Goal: Check status

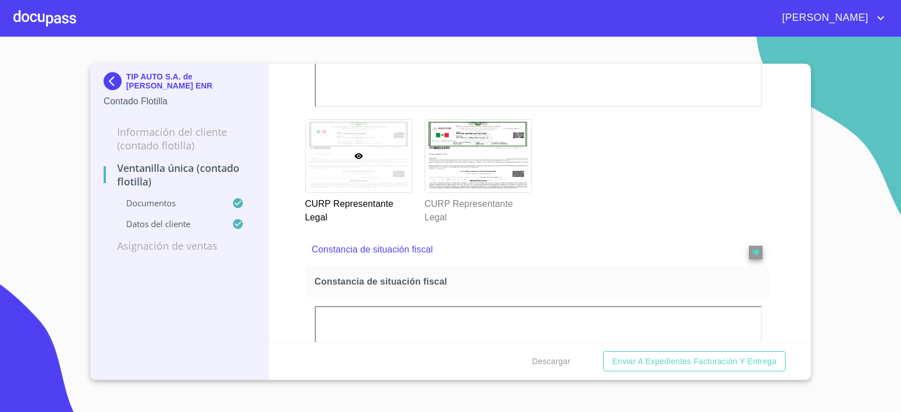
scroll to position [2066, 0]
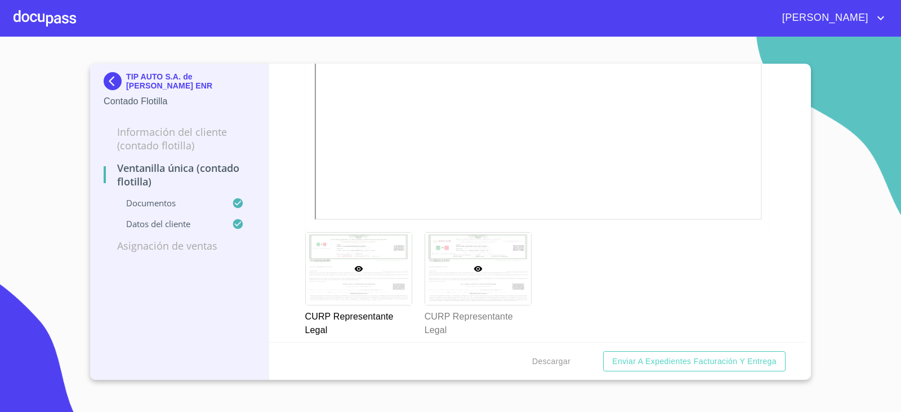
click at [470, 251] on div at bounding box center [478, 269] width 106 height 72
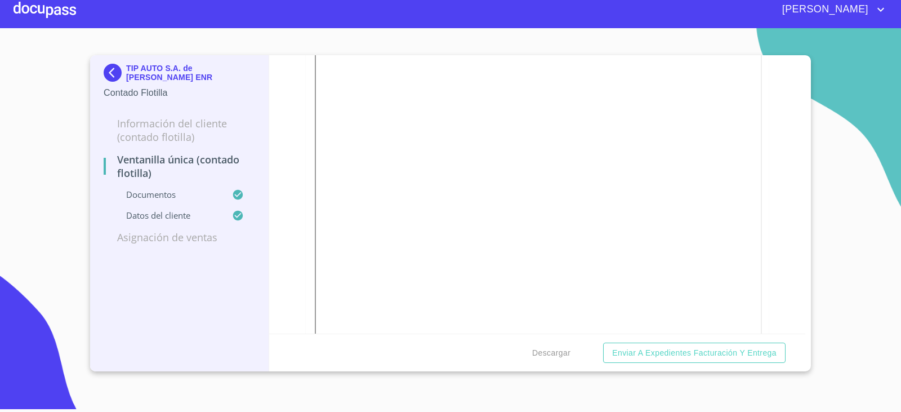
scroll to position [0, 0]
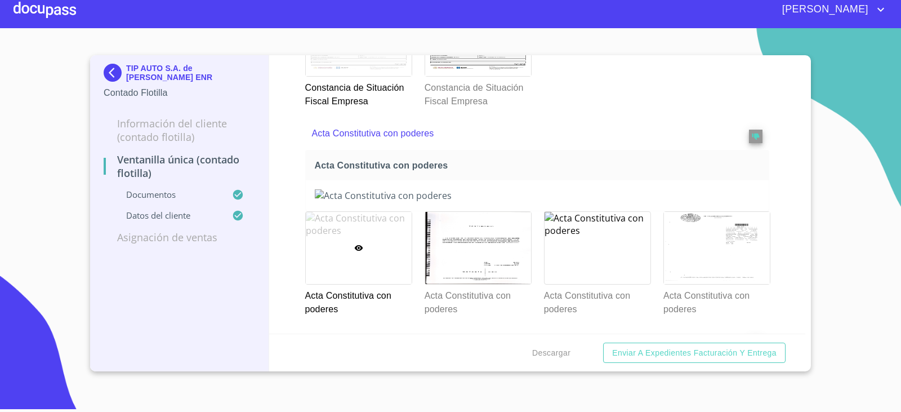
click at [336, 254] on div at bounding box center [359, 248] width 106 height 72
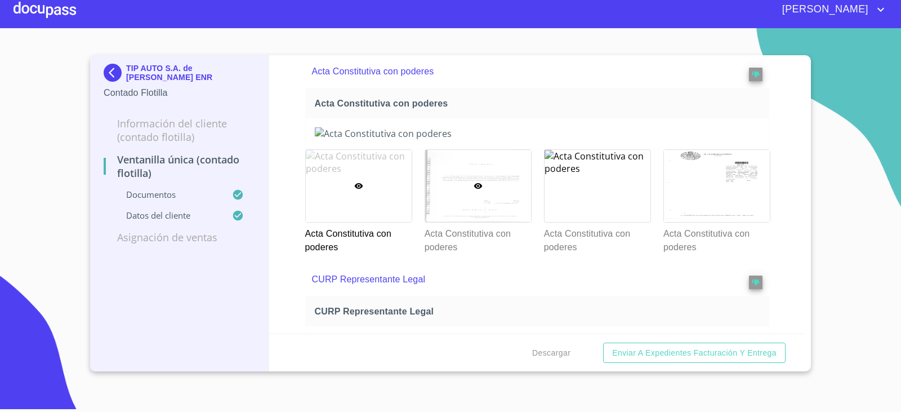
click at [463, 216] on div at bounding box center [478, 186] width 106 height 72
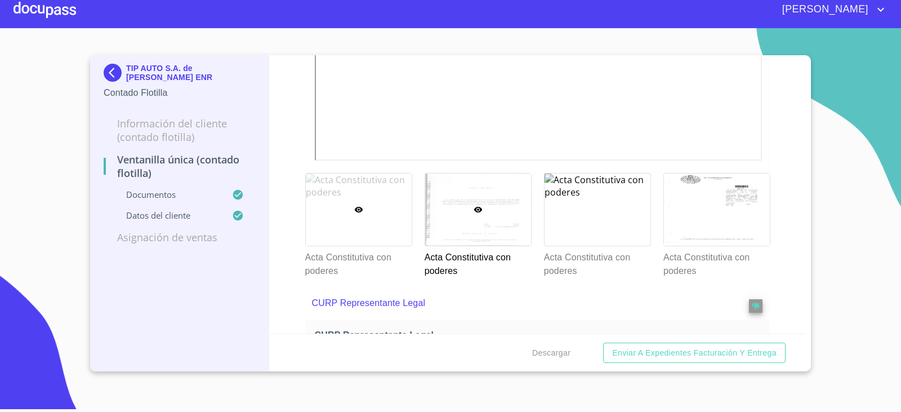
scroll to position [1921, 0]
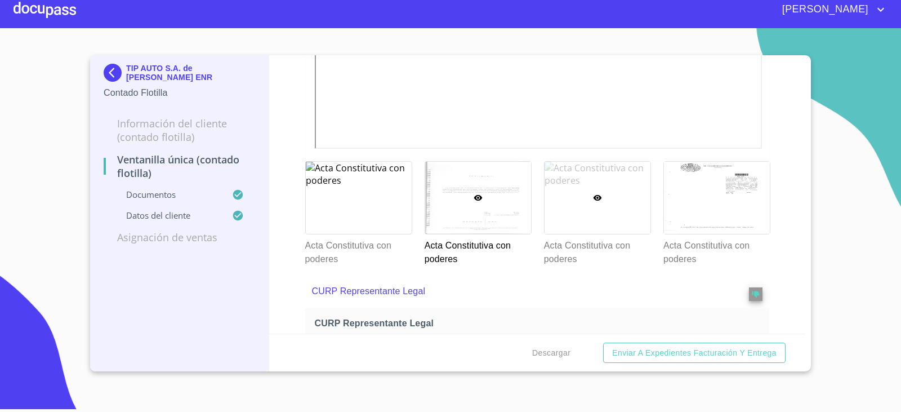
click at [616, 197] on div at bounding box center [598, 198] width 106 height 72
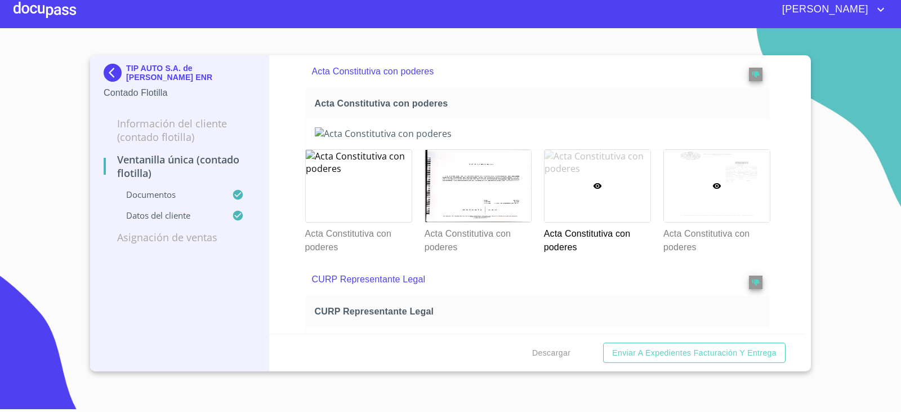
click at [681, 202] on div at bounding box center [717, 186] width 106 height 72
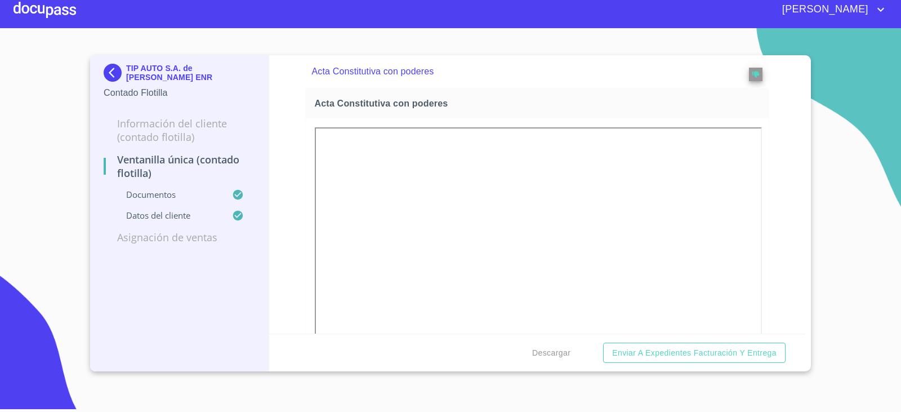
click at [108, 80] on img at bounding box center [115, 73] width 23 height 18
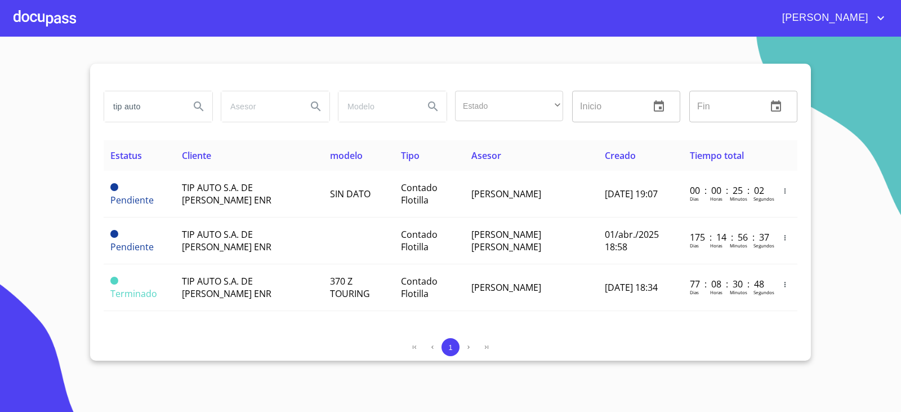
click at [2, 270] on section "tip auto Estado ​ ​ Inicio ​ Fin ​ Estatus Cliente modelo Tipo Asesor Creado Ti…" at bounding box center [450, 224] width 901 height 375
click at [146, 108] on input "tip auto" at bounding box center [142, 106] width 77 height 30
type input "t"
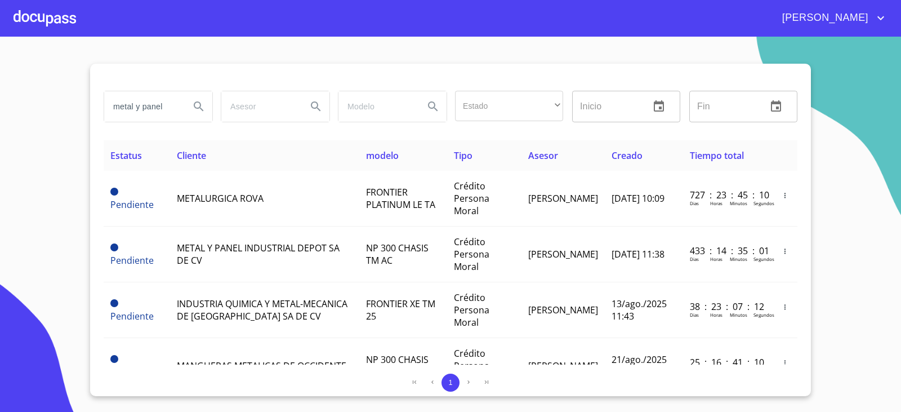
type input "metal y panel"
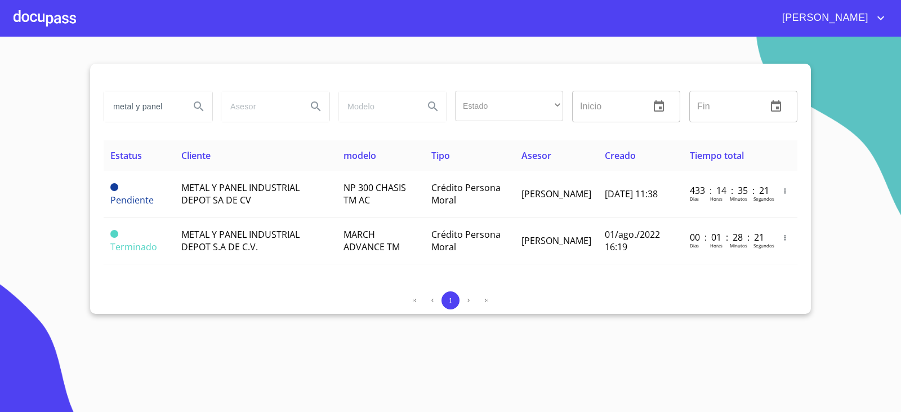
click at [820, 70] on section "metal y panel Estado ​ ​ Inicio ​ Fin ​ Estatus Cliente modelo Tipo Asesor Crea…" at bounding box center [450, 224] width 901 height 375
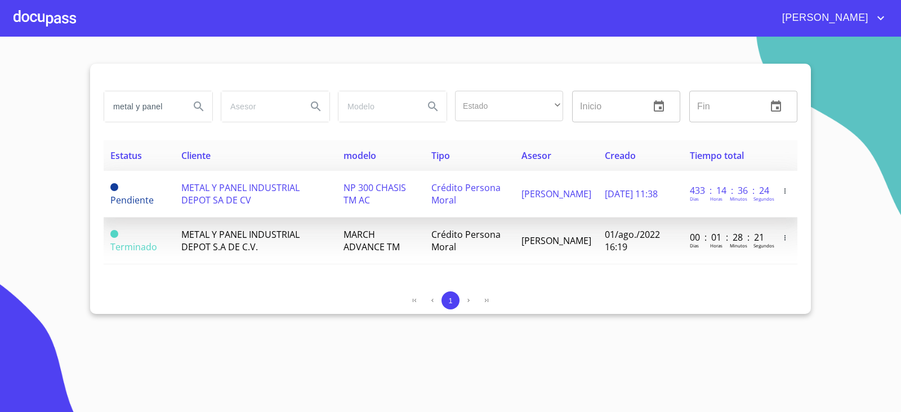
click at [243, 188] on span "METAL Y PANEL INDUSTRIAL DEPOT SA DE CV" at bounding box center [240, 193] width 118 height 25
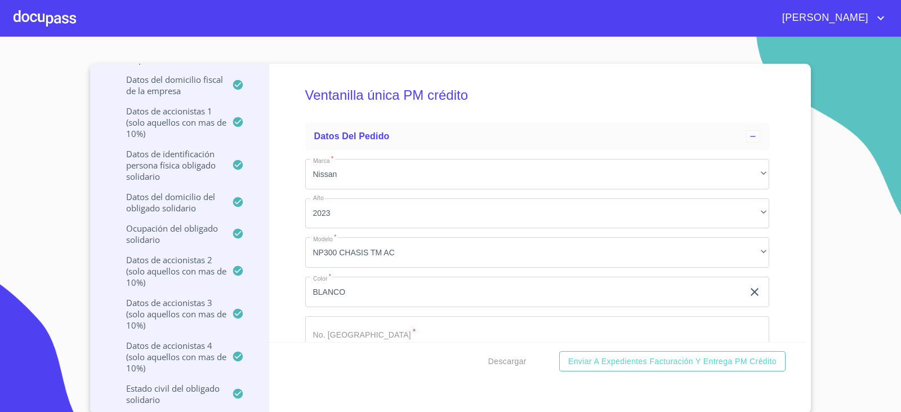
click at [190, 110] on p "Datos de accionistas 1 (solo aquellos con mas de 10%)" at bounding box center [168, 122] width 128 height 34
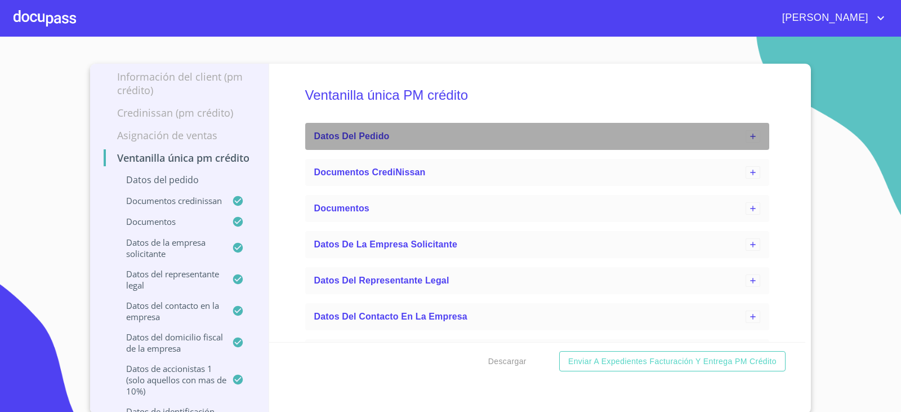
click at [749, 135] on icon at bounding box center [753, 136] width 9 height 9
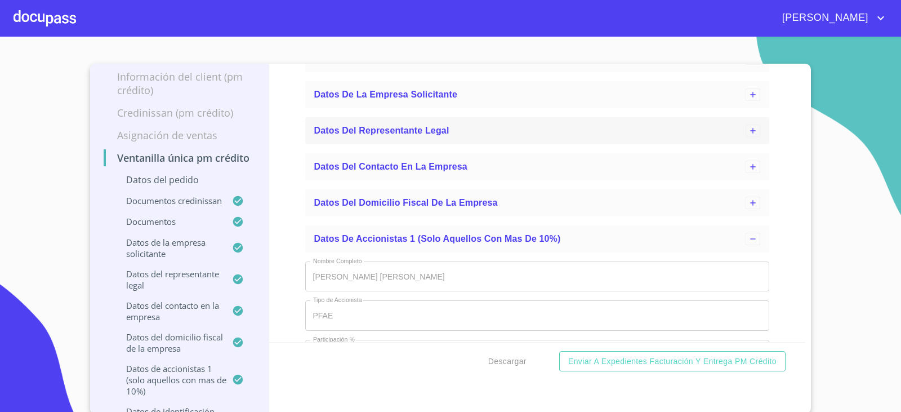
scroll to position [282, 0]
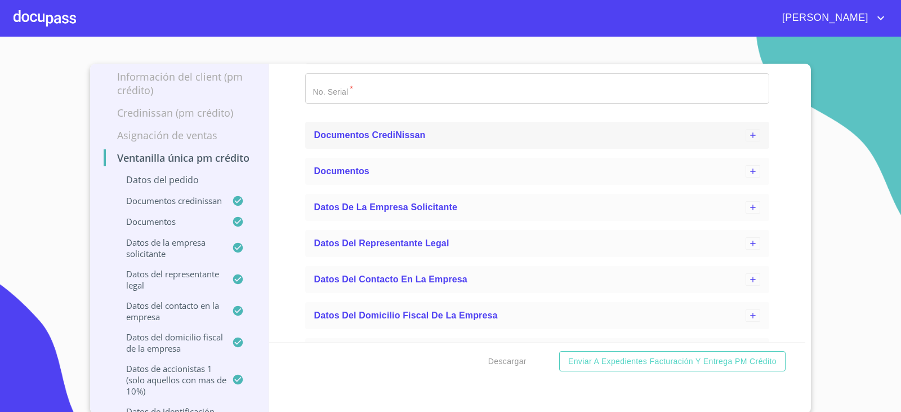
click at [749, 137] on icon at bounding box center [753, 135] width 9 height 9
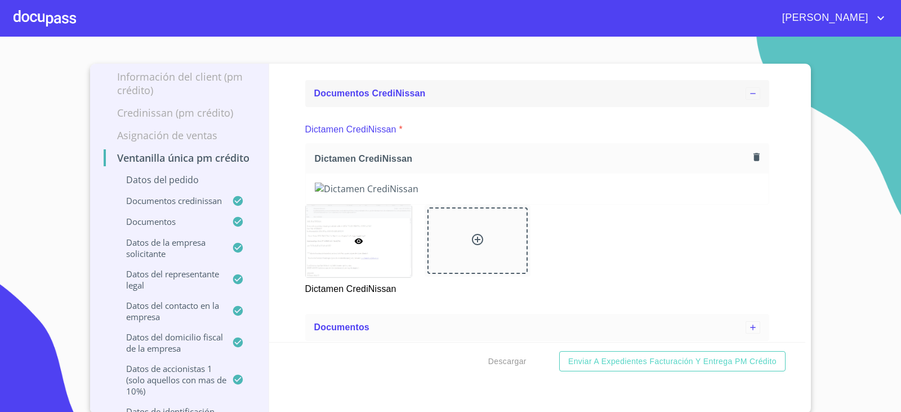
scroll to position [563, 0]
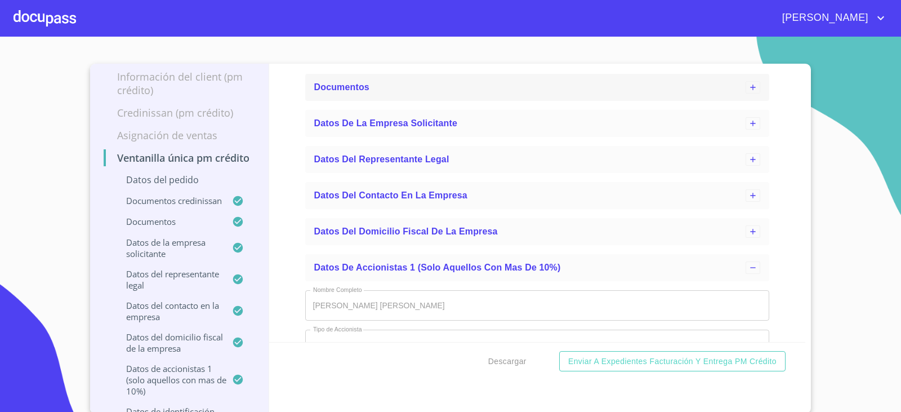
click at [746, 94] on div at bounding box center [753, 87] width 15 height 12
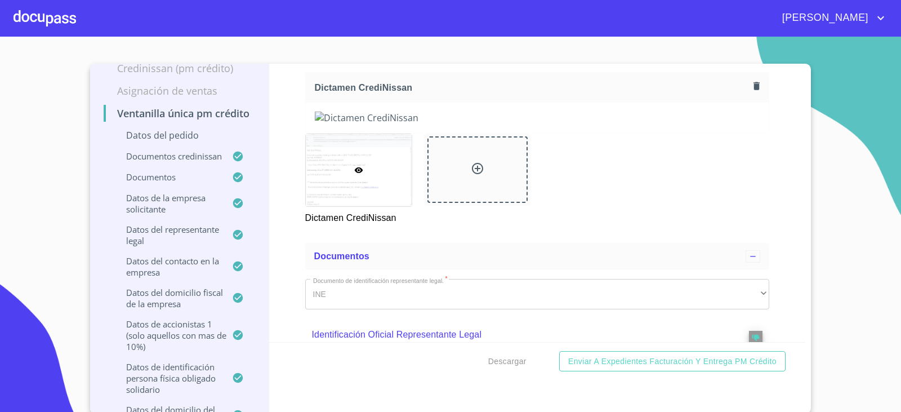
scroll to position [0, 0]
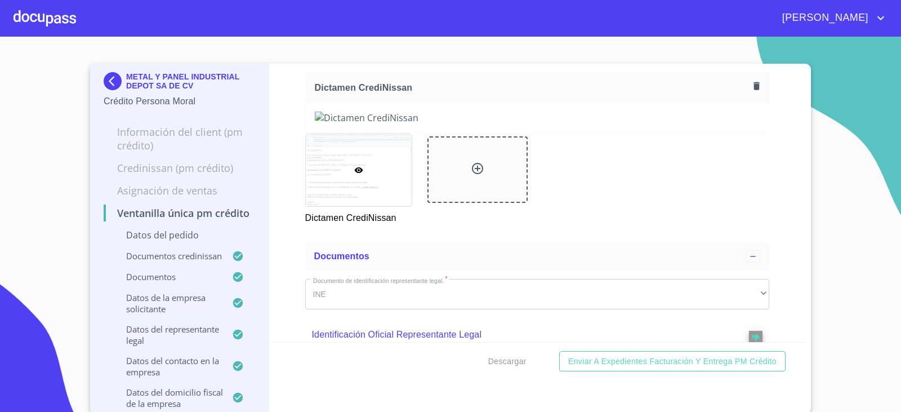
click at [53, 171] on section "METAL Y PANEL INDUSTRIAL DEPOT SA DE CV Crédito Persona Moral Información del C…" at bounding box center [450, 224] width 901 height 375
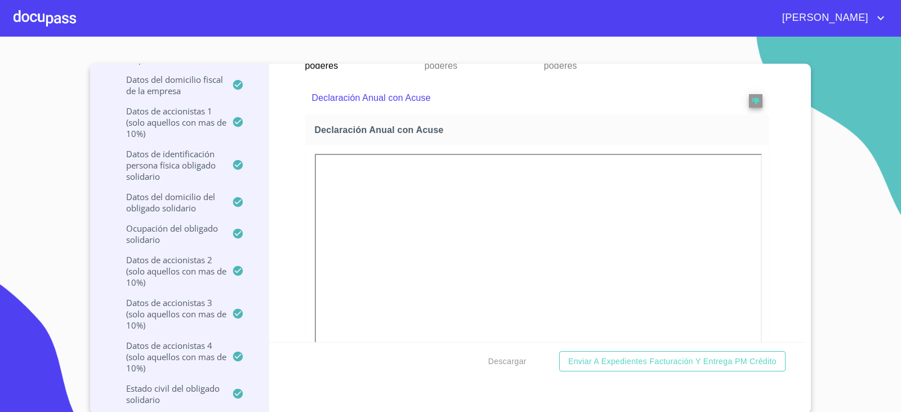
scroll to position [4169, 0]
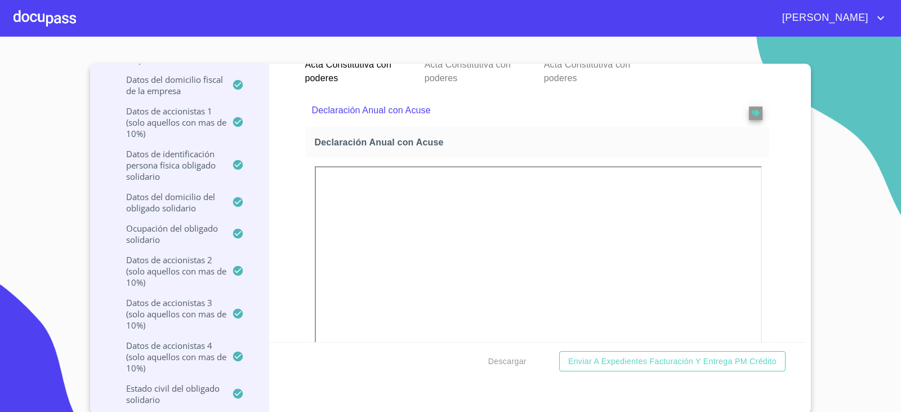
click at [452, 53] on div at bounding box center [478, 17] width 106 height 72
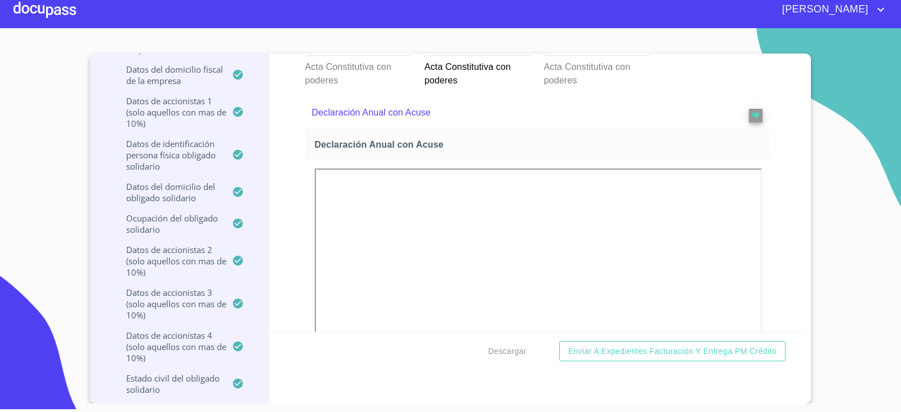
scroll to position [4204, 0]
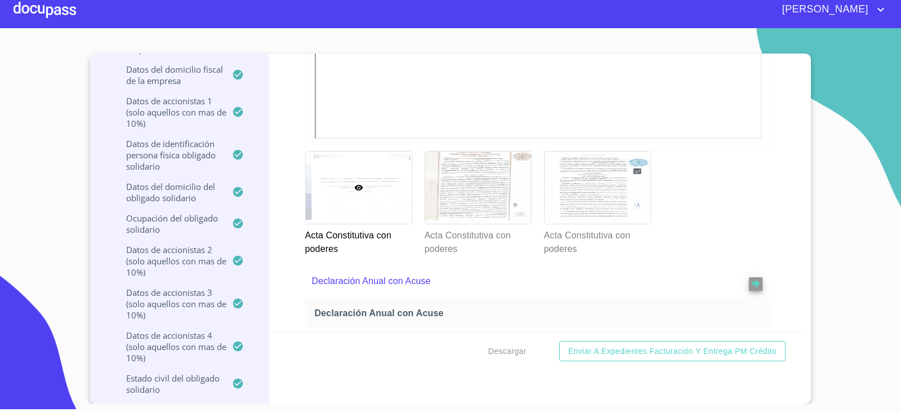
scroll to position [4035, 0]
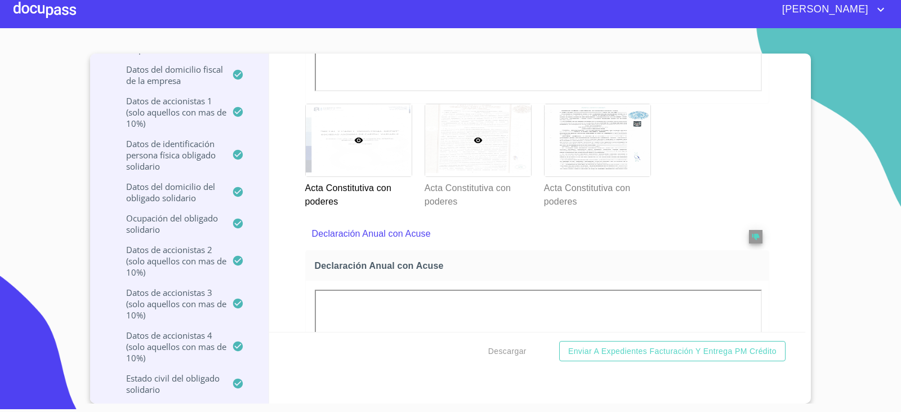
click at [426, 176] on div at bounding box center [478, 140] width 106 height 72
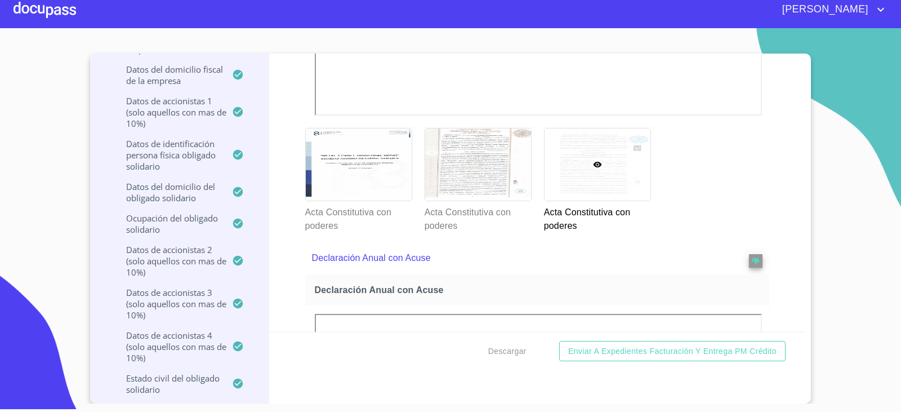
scroll to position [4092, 0]
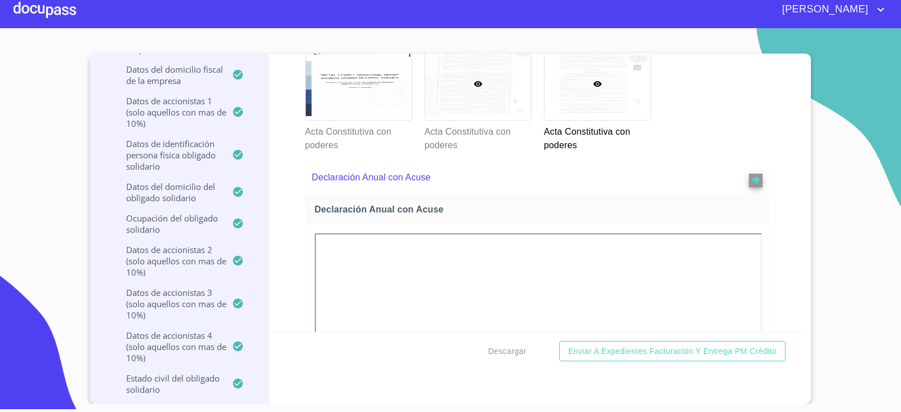
click at [444, 120] on div at bounding box center [478, 84] width 106 height 72
